Goal: Information Seeking & Learning: Learn about a topic

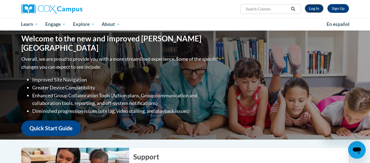
drag, startPoint x: 0, startPoint y: 0, endPoint x: 315, endPoint y: 8, distance: 315.2
click at [315, 8] on link "Log In" at bounding box center [314, 8] width 19 height 9
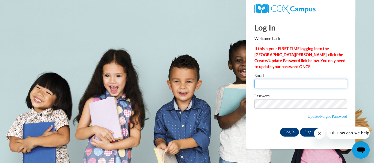
type input "stracey@sjvknights.org"
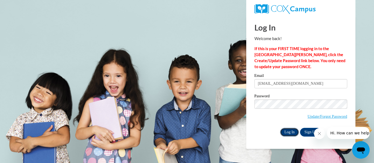
click at [293, 132] on input "Log In" at bounding box center [289, 132] width 19 height 9
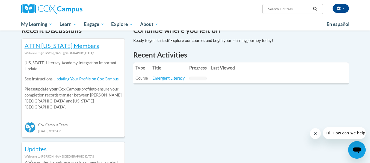
scroll to position [175, 0]
click at [177, 78] on link "Emergent Literacy" at bounding box center [168, 78] width 33 height 5
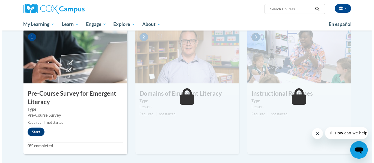
scroll to position [113, 0]
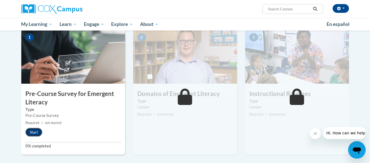
click at [32, 132] on button "Start" at bounding box center [33, 132] width 17 height 9
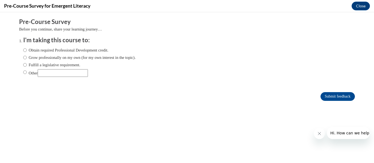
scroll to position [0, 0]
click at [23, 57] on input "Grow professionally on my own (for my own interest in the topic)." at bounding box center [25, 58] width 4 height 6
radio input "true"
click at [330, 95] on input "Submit feedback" at bounding box center [338, 96] width 34 height 9
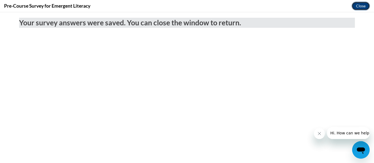
click at [361, 5] on button "Close" at bounding box center [361, 6] width 18 height 9
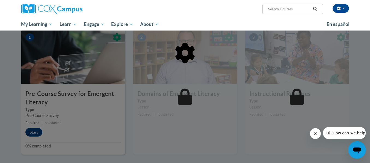
click at [255, 67] on div at bounding box center [185, 81] width 328 height 104
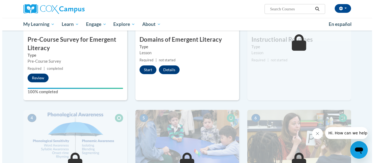
scroll to position [172, 0]
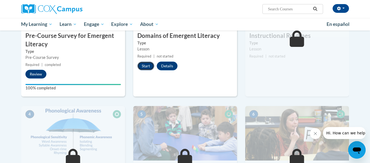
click at [142, 68] on button "Start" at bounding box center [145, 66] width 17 height 9
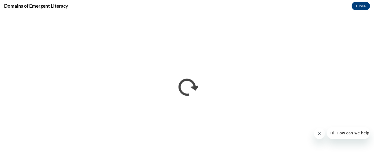
scroll to position [0, 0]
